Goal: Task Accomplishment & Management: Manage account settings

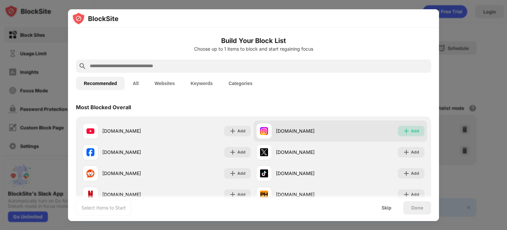
click at [406, 132] on div "Add" at bounding box center [411, 131] width 27 height 11
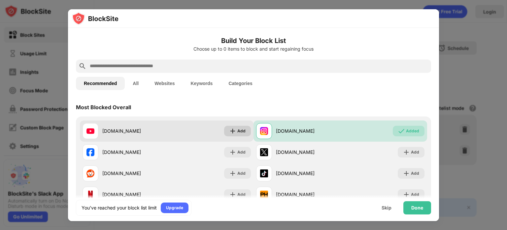
click at [238, 128] on div "Add" at bounding box center [241, 130] width 8 height 7
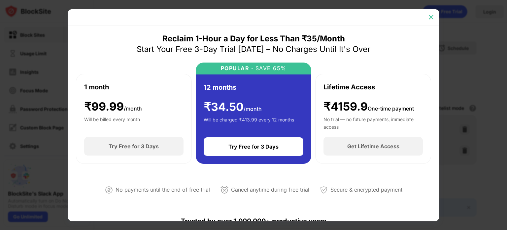
click at [432, 18] on img at bounding box center [431, 17] width 7 height 7
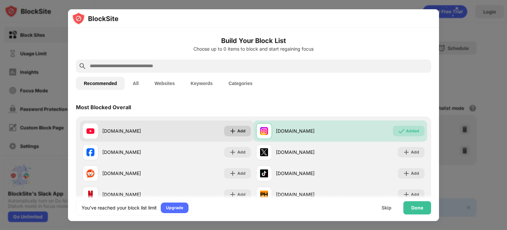
click at [235, 128] on div "Add" at bounding box center [237, 131] width 27 height 11
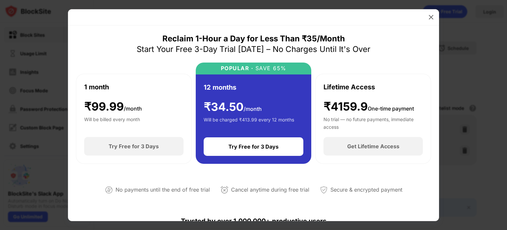
click at [437, 14] on div at bounding box center [253, 17] width 371 height 16
click at [433, 15] on img at bounding box center [431, 17] width 7 height 7
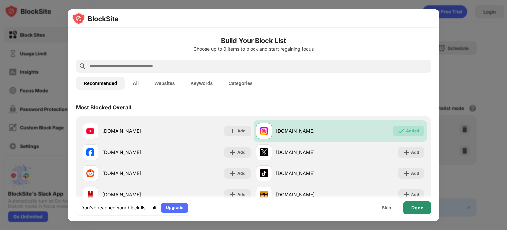
click at [418, 211] on div "Done" at bounding box center [418, 207] width 28 height 13
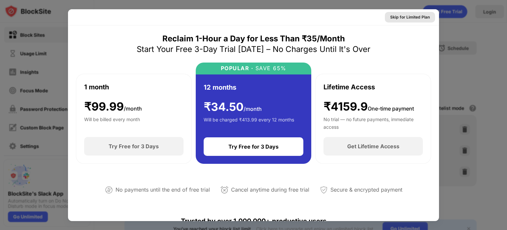
click at [418, 16] on div "Skip for Limited Plan" at bounding box center [410, 17] width 40 height 7
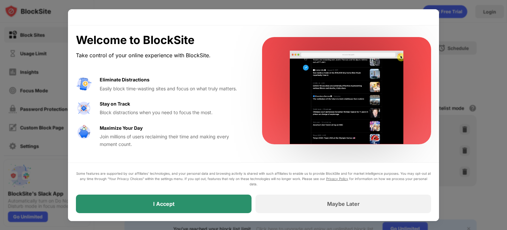
click at [205, 198] on div "I Accept" at bounding box center [164, 203] width 176 height 18
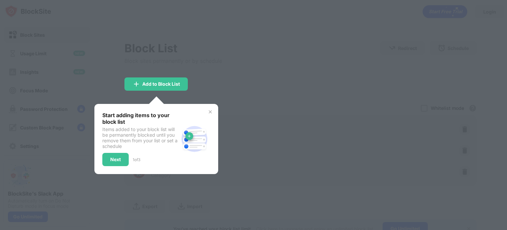
click at [214, 106] on div "Start adding items to your block list Items added to your block list will be pe…" at bounding box center [156, 139] width 124 height 70
click at [212, 108] on div "Start adding items to your block list Items added to your block list will be pe…" at bounding box center [156, 139] width 124 height 70
click at [211, 112] on img at bounding box center [210, 111] width 5 height 5
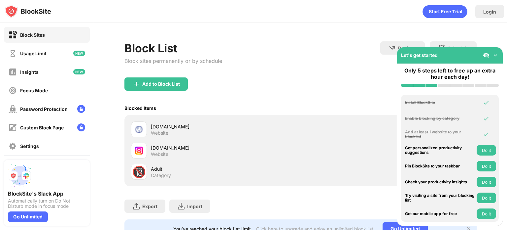
click at [400, 142] on div "Install BlockSite Enable blocking by category Add at least 1 website to your bl…" at bounding box center [450, 158] width 106 height 135
click at [497, 55] on img at bounding box center [495, 55] width 7 height 7
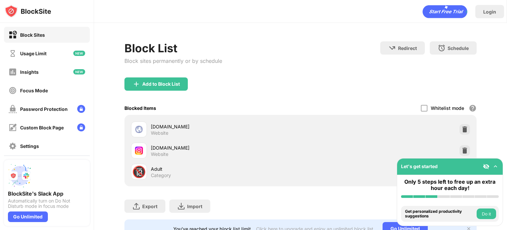
click at [462, 126] on img at bounding box center [465, 129] width 7 height 7
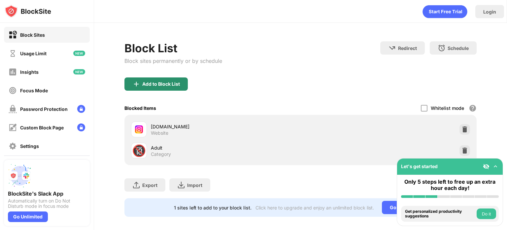
click at [164, 78] on div "Add to Block List" at bounding box center [156, 83] width 63 height 13
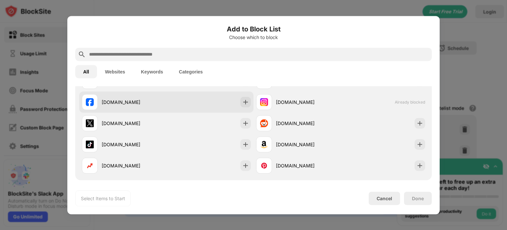
scroll to position [66, 0]
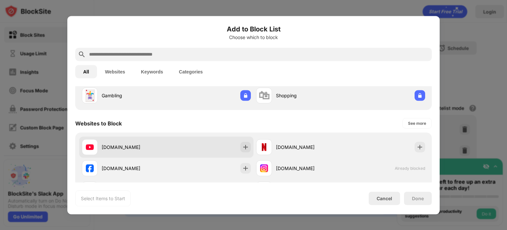
click at [166, 141] on div "[DOMAIN_NAME]" at bounding box center [166, 146] width 174 height 21
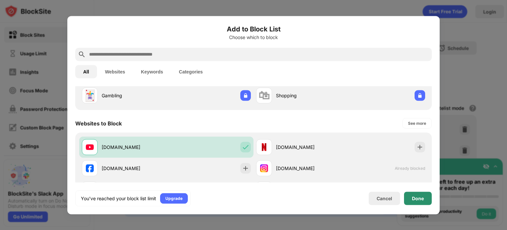
click at [416, 203] on div "Done" at bounding box center [418, 197] width 28 height 13
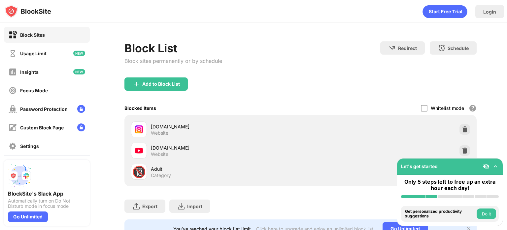
scroll to position [31, 0]
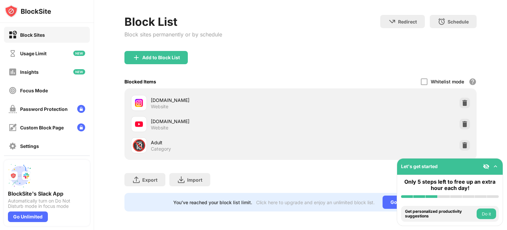
click at [491, 215] on button "Do it" at bounding box center [486, 213] width 19 height 11
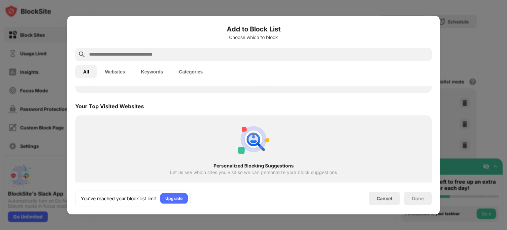
scroll to position [230, 0]
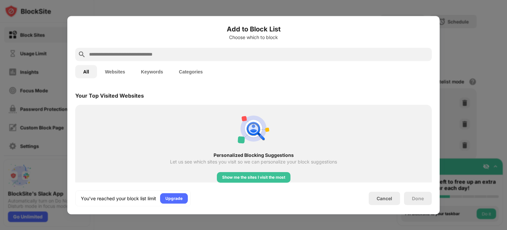
click at [444, 25] on div at bounding box center [253, 115] width 507 height 230
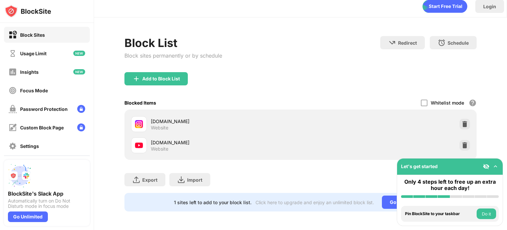
scroll to position [10, 0]
